Goal: Task Accomplishment & Management: Use online tool/utility

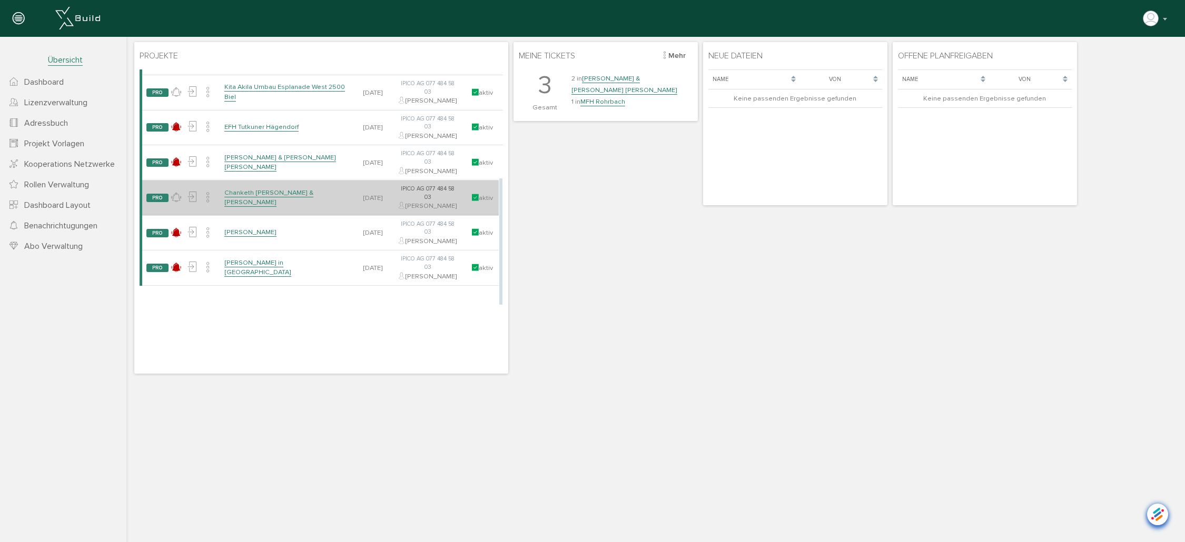
click at [265, 207] on link "Chanketh [PERSON_NAME] & [PERSON_NAME]" at bounding box center [268, 198] width 89 height 18
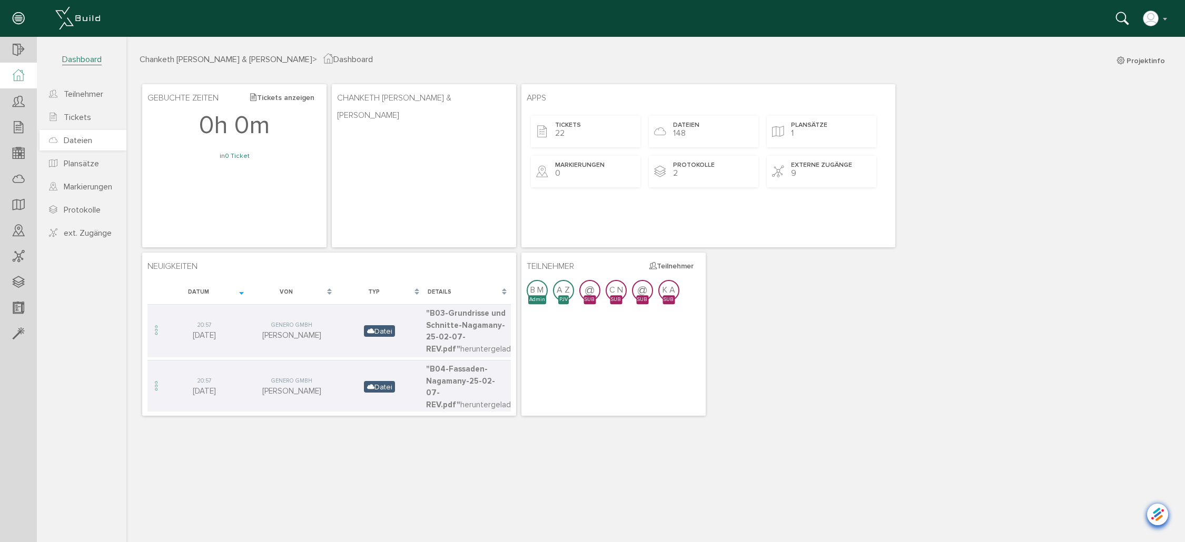
click at [84, 141] on span "Dateien" at bounding box center [78, 140] width 28 height 11
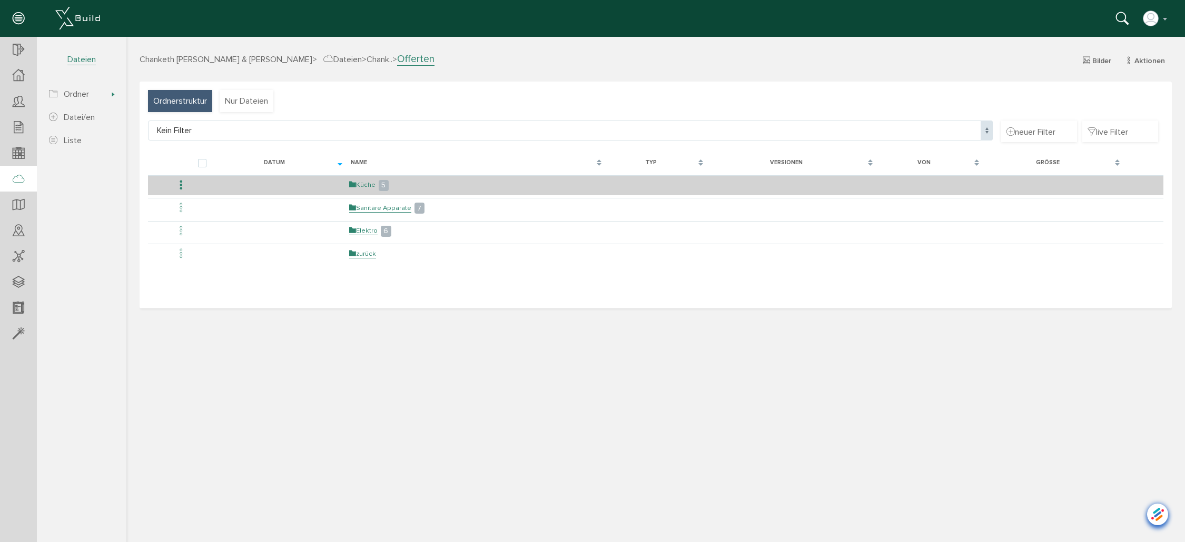
click at [364, 181] on link "Küche" at bounding box center [362, 185] width 26 height 9
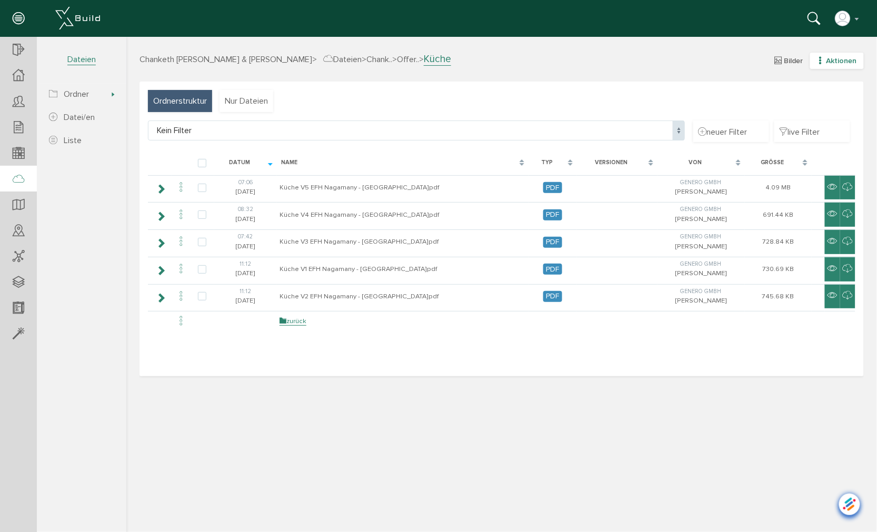
click at [821, 56] on icon "button" at bounding box center [820, 60] width 7 height 9
click at [816, 112] on link "neuer Ordner" at bounding box center [829, 112] width 83 height 16
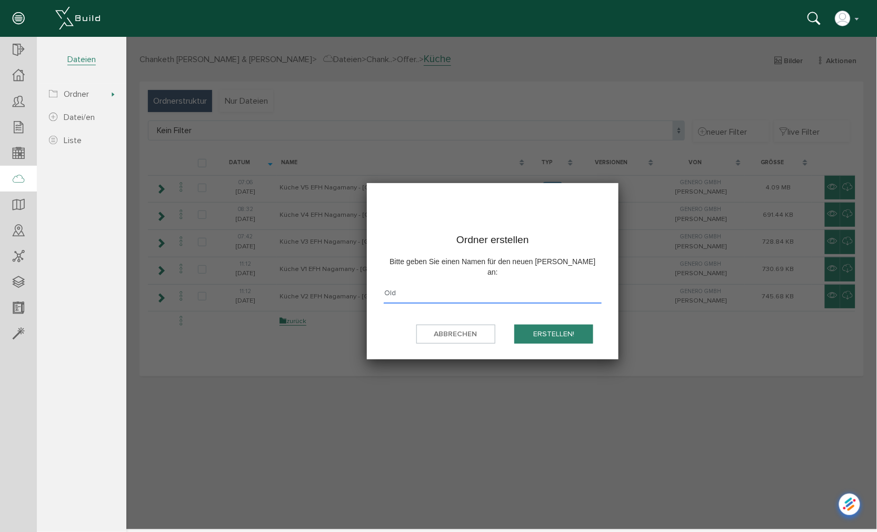
type input "Old"
click at [514, 324] on button "erstellen!" at bounding box center [553, 333] width 79 height 19
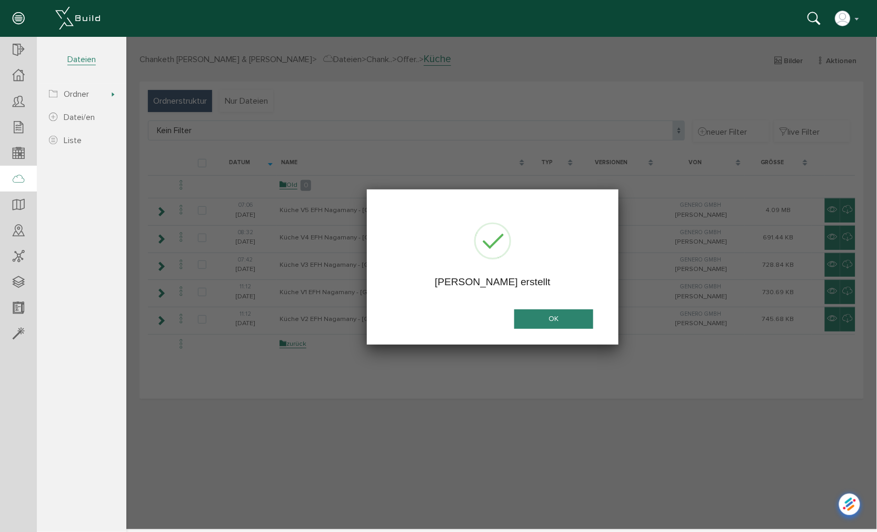
click at [584, 312] on button "OK" at bounding box center [553, 318] width 79 height 19
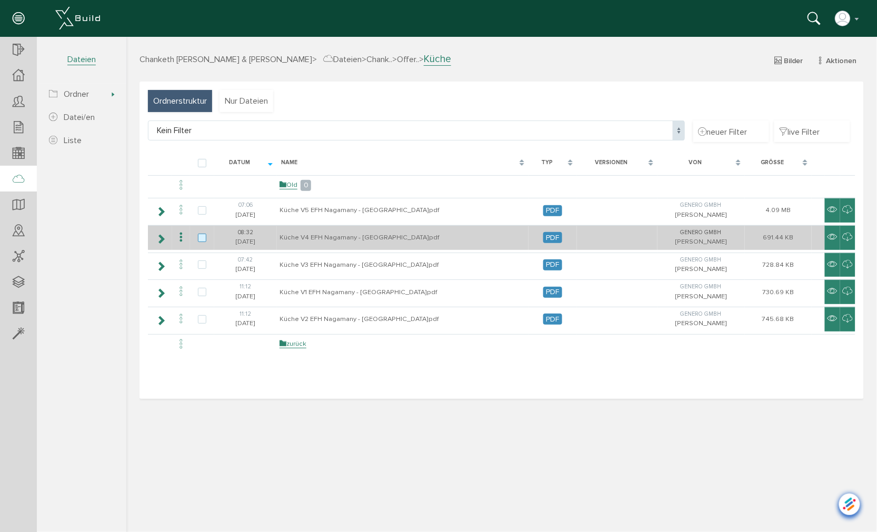
click at [202, 235] on label at bounding box center [203, 237] width 13 height 9
click at [202, 235] on input "checkbox" at bounding box center [200, 236] width 7 height 7
checkbox input "true"
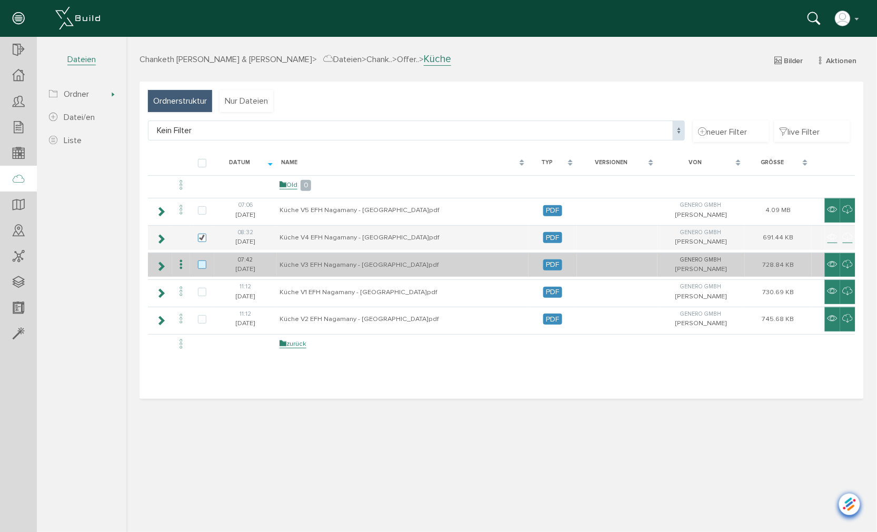
click at [198, 260] on label at bounding box center [203, 264] width 13 height 9
click at [198, 260] on input "checkbox" at bounding box center [200, 263] width 7 height 7
checkbox input "true"
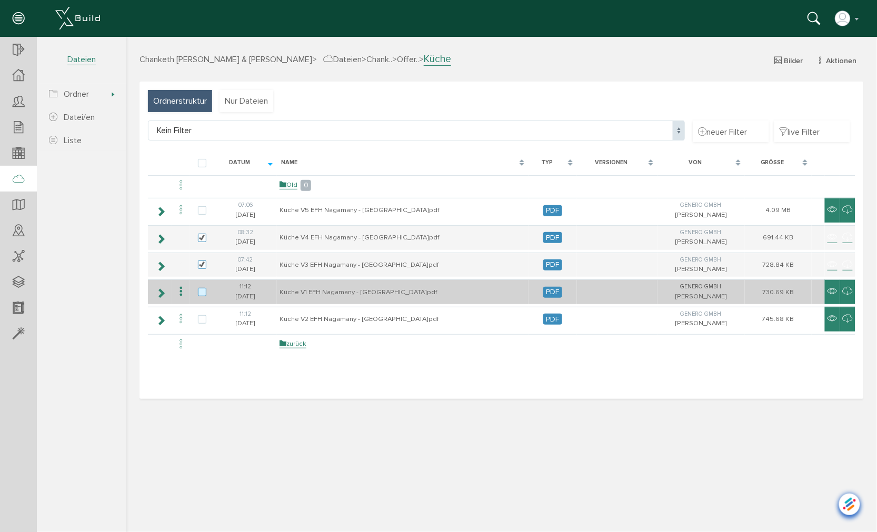
click at [201, 289] on label at bounding box center [203, 292] width 13 height 9
click at [201, 289] on input "checkbox" at bounding box center [200, 291] width 7 height 7
checkbox input "true"
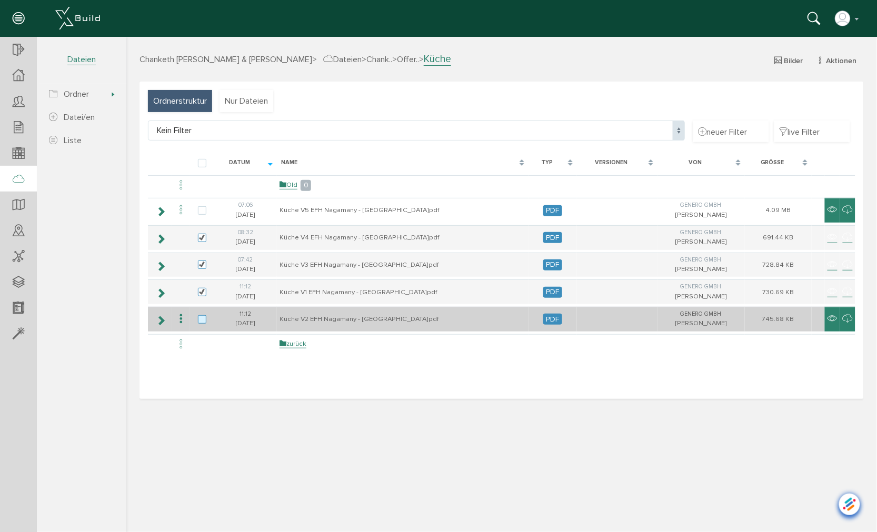
click at [201, 315] on label at bounding box center [203, 319] width 13 height 9
click at [201, 315] on input "checkbox" at bounding box center [200, 318] width 7 height 7
checkbox input "true"
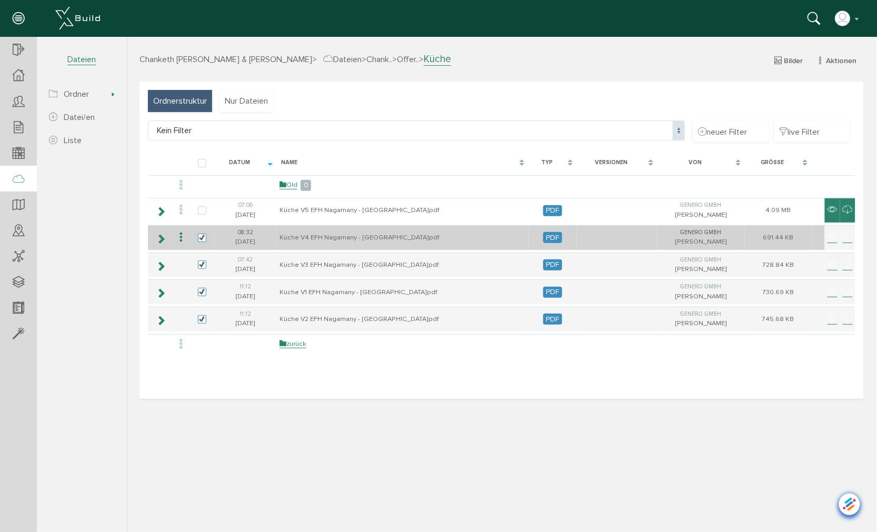
click at [180, 236] on icon at bounding box center [180, 237] width 13 height 14
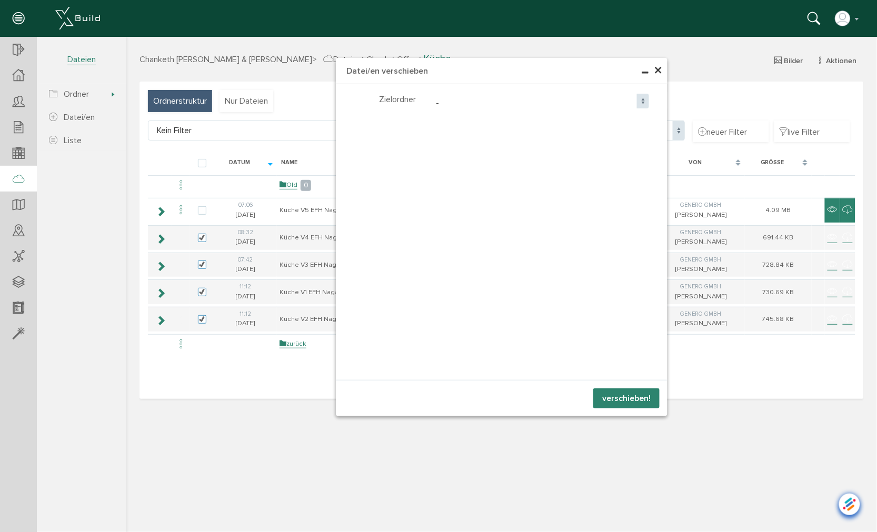
click at [439, 98] on span "-" at bounding box center [540, 103] width 217 height 20
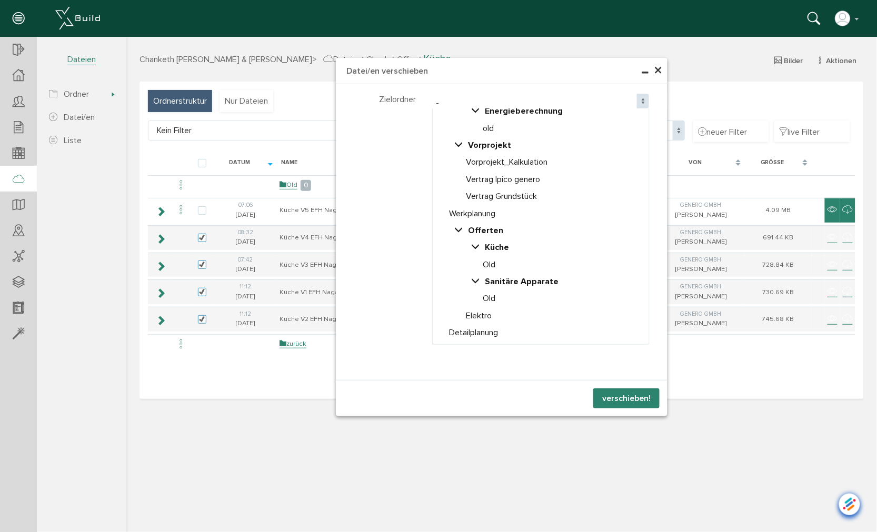
scroll to position [58, 0]
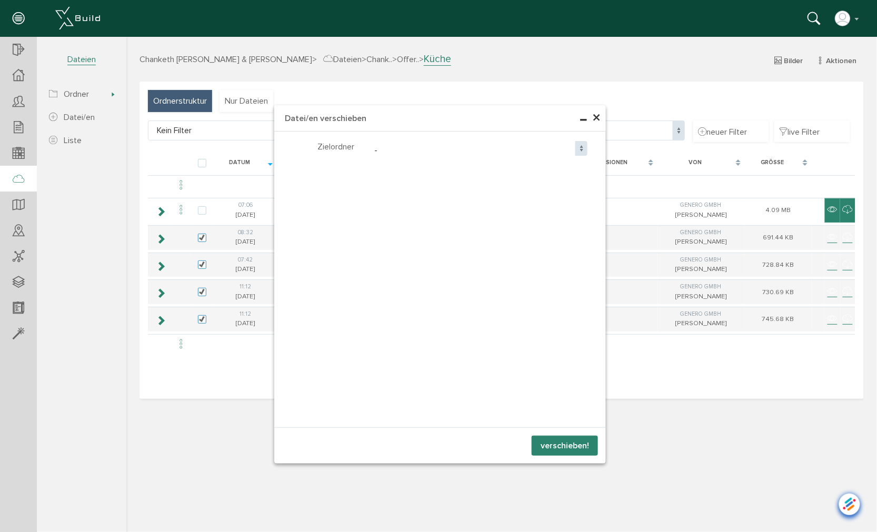
drag, startPoint x: 526, startPoint y: 67, endPoint x: 464, endPoint y: 115, distance: 78.8
click at [464, 114] on h4 "Datei/en verschieben" at bounding box center [440, 118] width 332 height 26
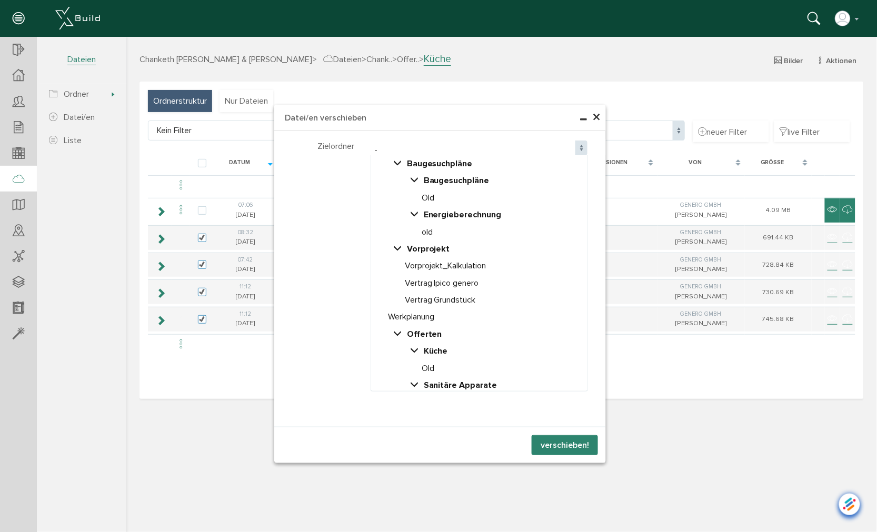
click at [373, 147] on span "-" at bounding box center [478, 150] width 217 height 20
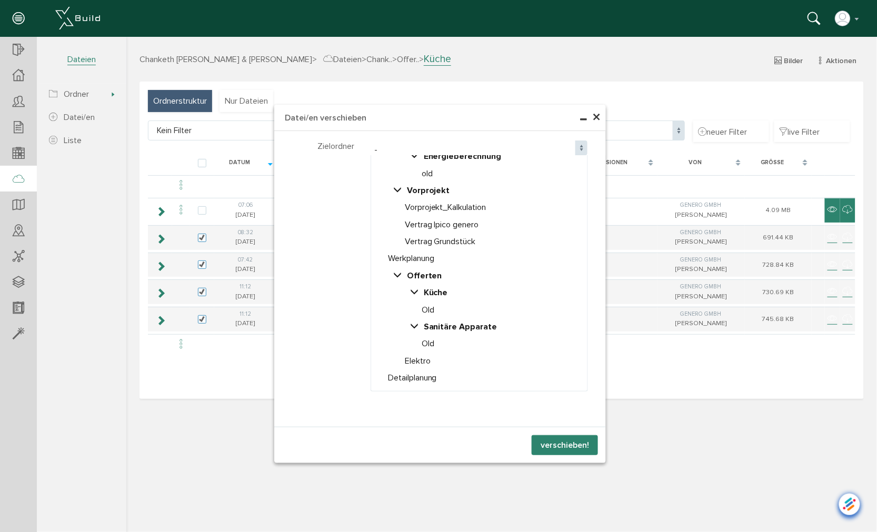
select select "D-68d37cb8bbea03_86866276"
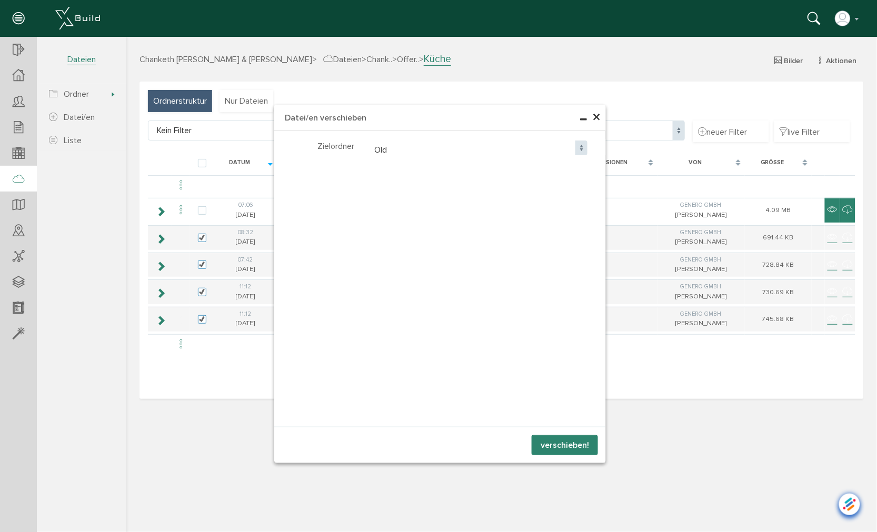
click at [562, 449] on button "verschieben!" at bounding box center [564, 445] width 66 height 20
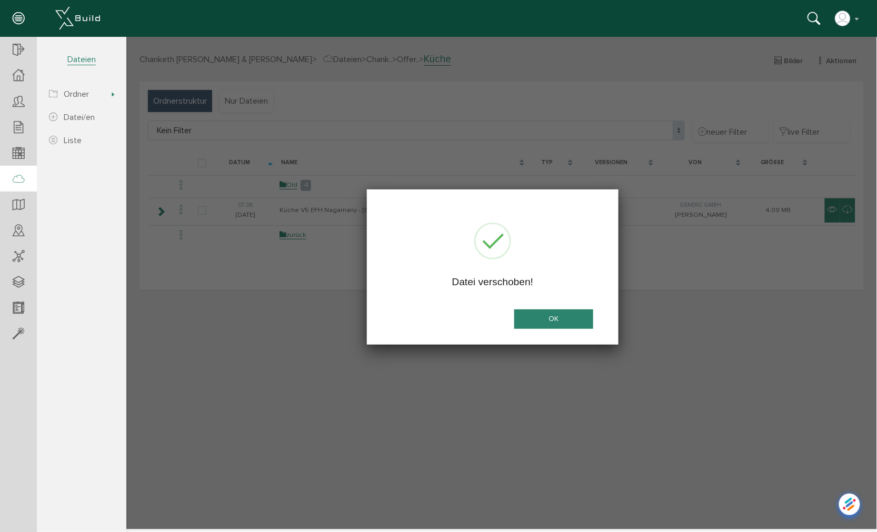
click at [566, 320] on button "OK" at bounding box center [553, 318] width 79 height 19
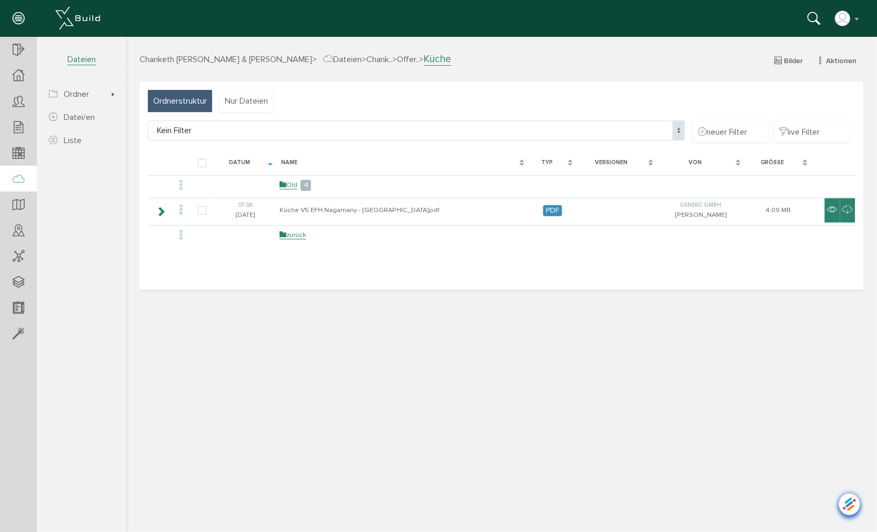
click at [355, 56] on span "Dateien" at bounding box center [342, 59] width 38 height 11
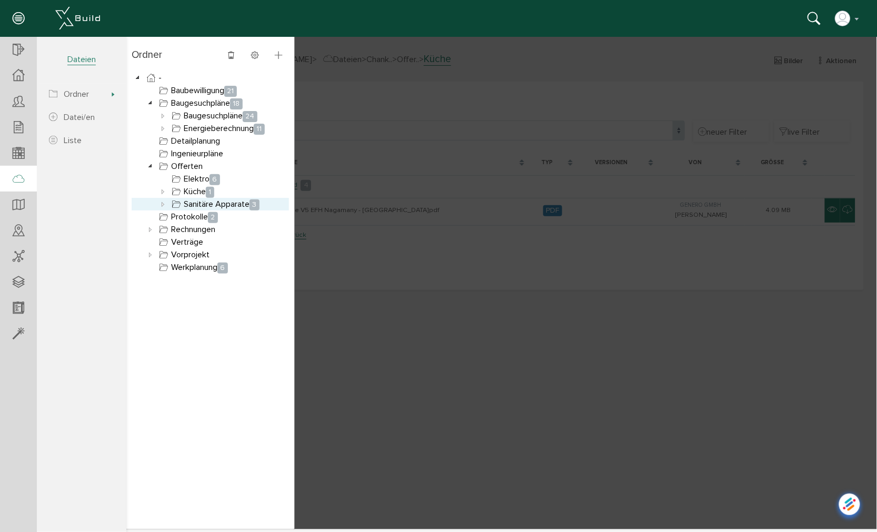
click at [202, 204] on link "Sanitäre Apparate 3" at bounding box center [215, 203] width 92 height 13
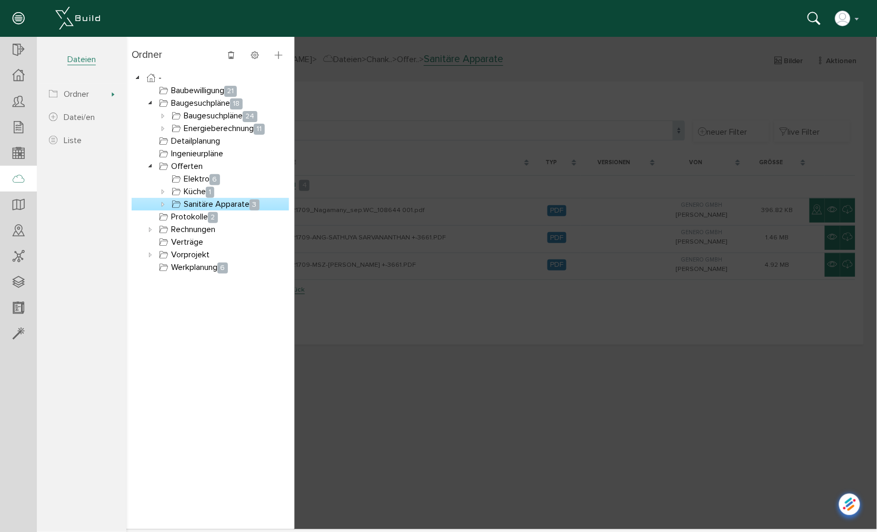
click at [365, 318] on div at bounding box center [501, 282] width 751 height 493
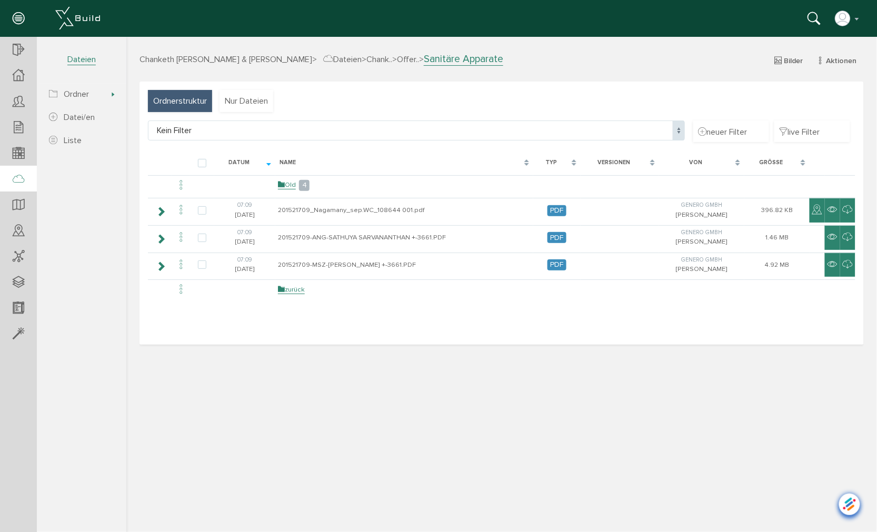
click at [349, 58] on span "Dateien" at bounding box center [342, 59] width 38 height 11
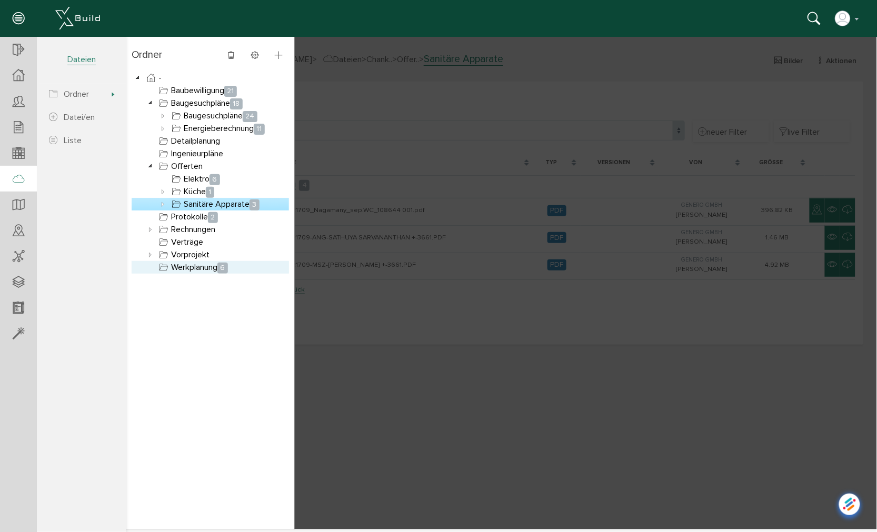
click at [201, 266] on link "Werkplanung 6" at bounding box center [192, 267] width 73 height 13
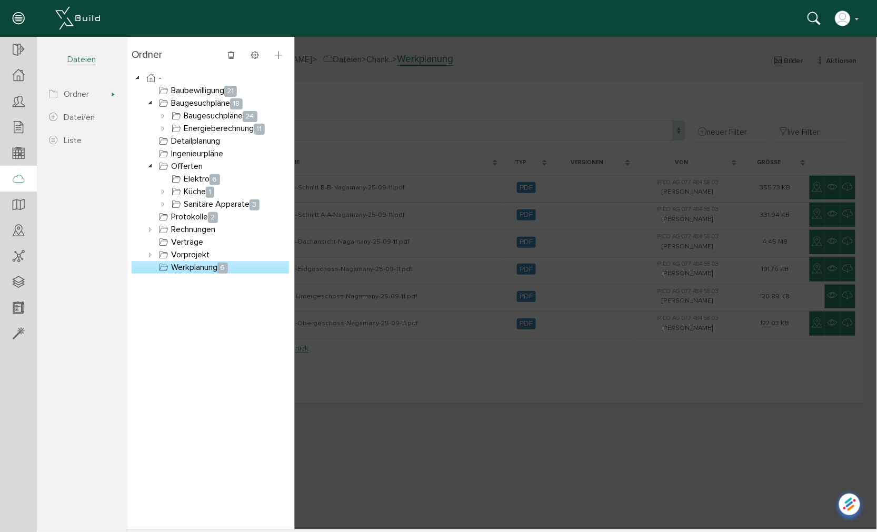
click at [195, 270] on link "Werkplanung 6" at bounding box center [192, 267] width 73 height 13
click at [356, 365] on div at bounding box center [501, 282] width 751 height 493
